Goal: Task Accomplishment & Management: Use online tool/utility

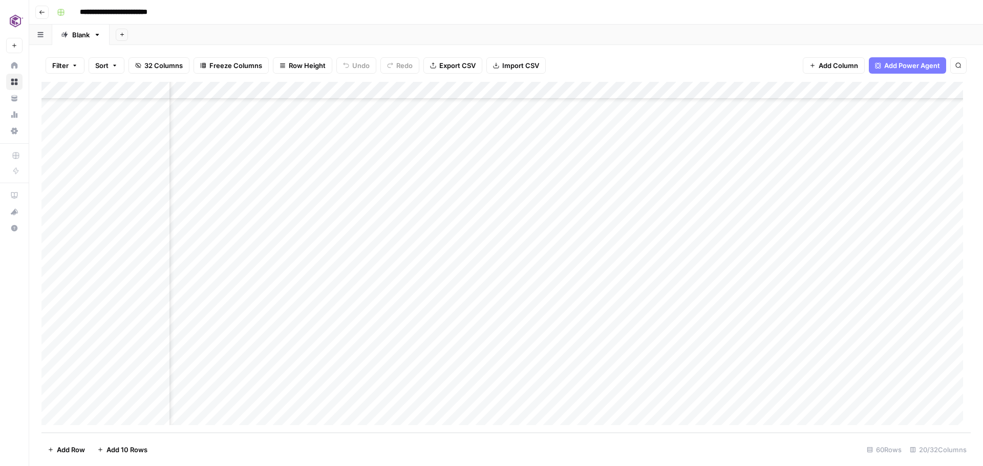
scroll to position [735, 1327]
click at [619, 399] on div "Add Column" at bounding box center [505, 257] width 929 height 351
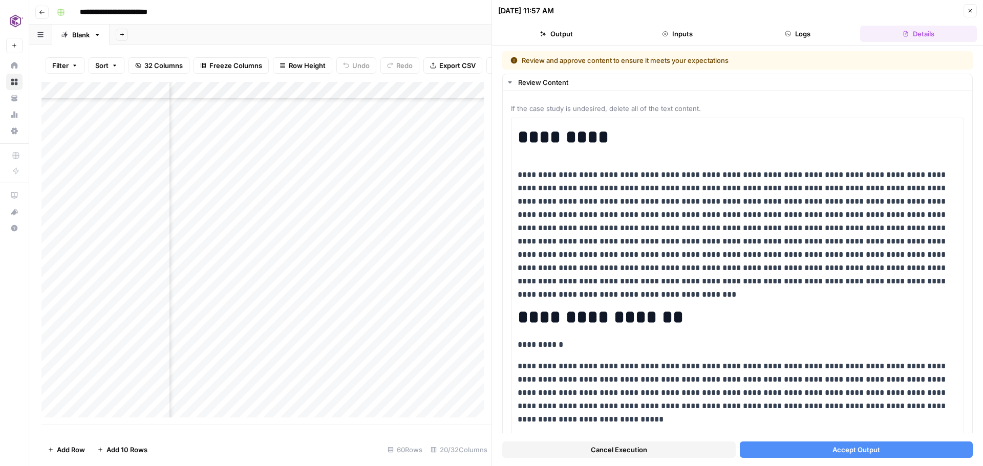
click at [848, 448] on span "Accept Output" at bounding box center [856, 450] width 48 height 10
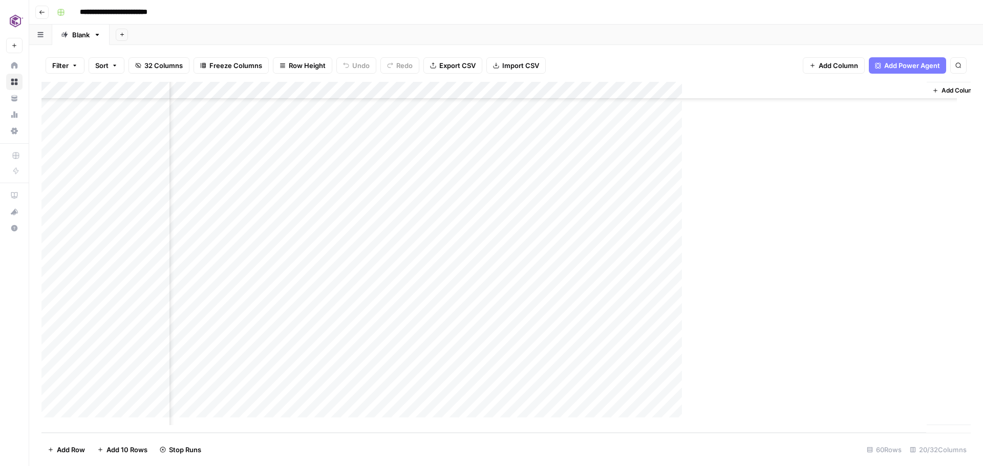
scroll to position [735, 1315]
click at [816, 396] on div "Add Column" at bounding box center [505, 257] width 929 height 351
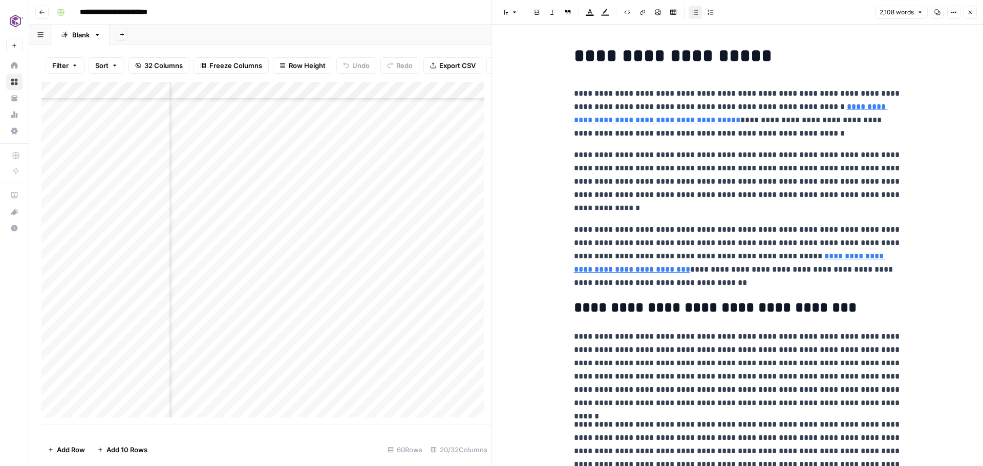
click at [938, 11] on icon "button" at bounding box center [938, 13] width 6 height 6
